Goal: Transaction & Acquisition: Purchase product/service

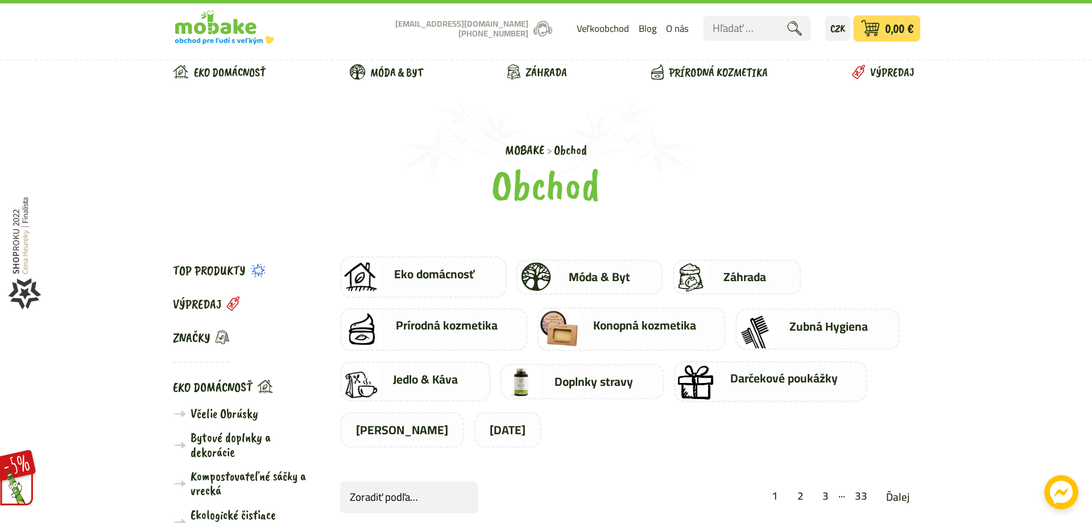
click at [884, 28] on link "0 0,00 €" at bounding box center [887, 29] width 67 height 26
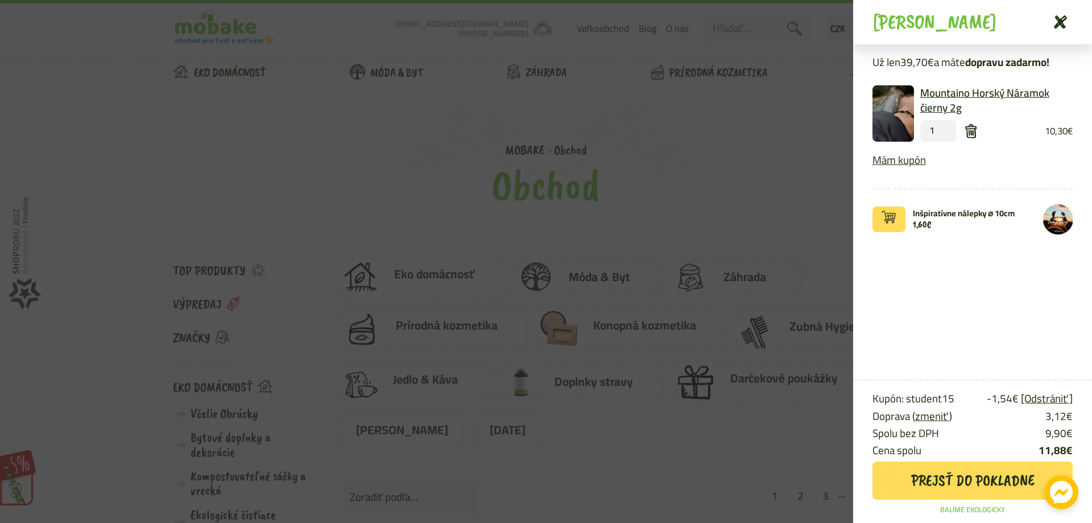
drag, startPoint x: 724, startPoint y: 171, endPoint x: 736, endPoint y: 160, distance: 16.5
click at [726, 171] on aside "[PERSON_NAME] Už len 39,70 € a máte dopravu zadarmo! Mountaino Horský Náramok č…" at bounding box center [546, 261] width 1092 height 523
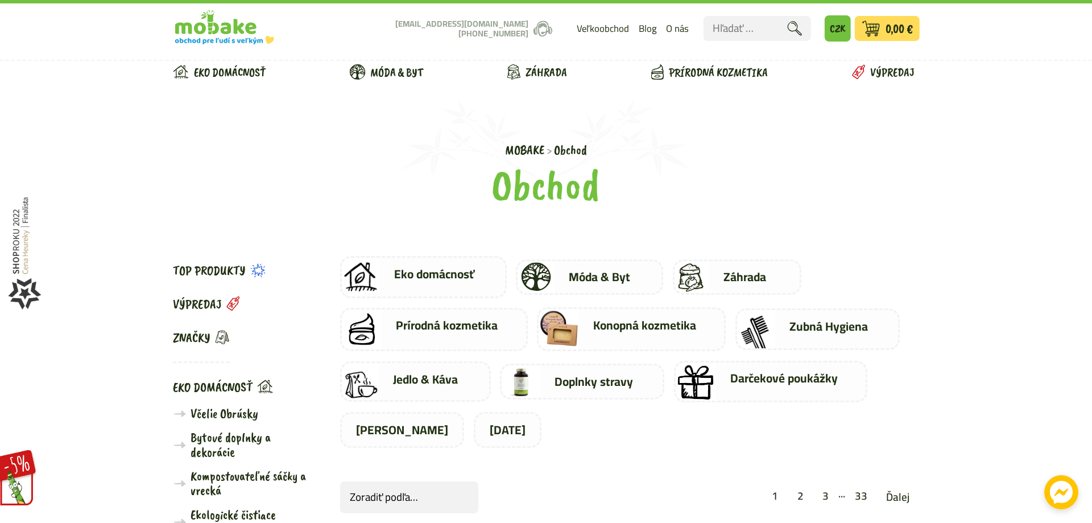
click at [832, 34] on link "CZK" at bounding box center [838, 29] width 26 height 26
click at [839, 35] on link "CZK" at bounding box center [838, 29] width 26 height 26
click at [840, 22] on link "CZK" at bounding box center [838, 29] width 26 height 26
click at [834, 28] on link "CZK" at bounding box center [838, 29] width 26 height 26
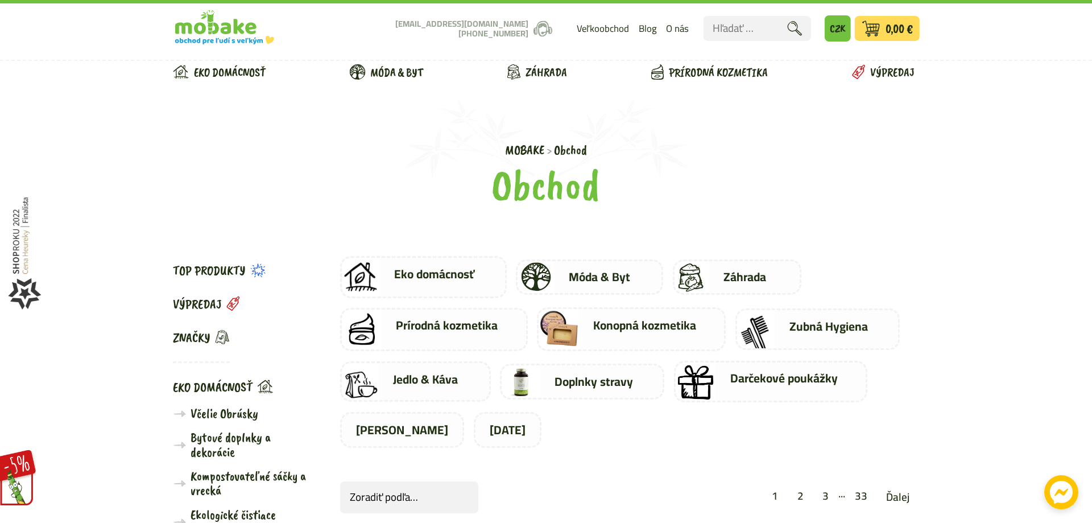
click at [834, 28] on link "CZK" at bounding box center [838, 29] width 26 height 26
click at [839, 29] on link "CZK" at bounding box center [838, 29] width 26 height 26
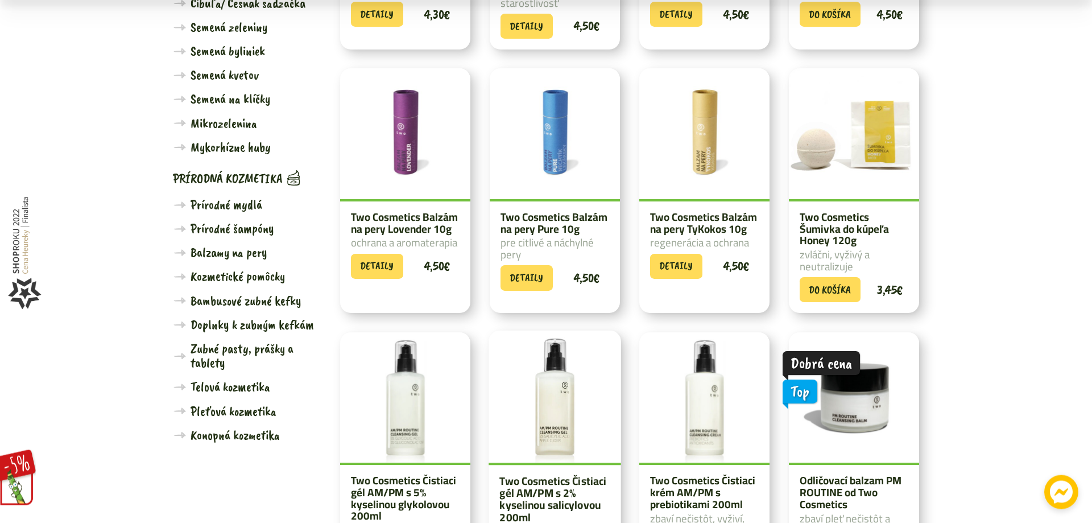
scroll to position [1334, 0]
